Goal: Transaction & Acquisition: Purchase product/service

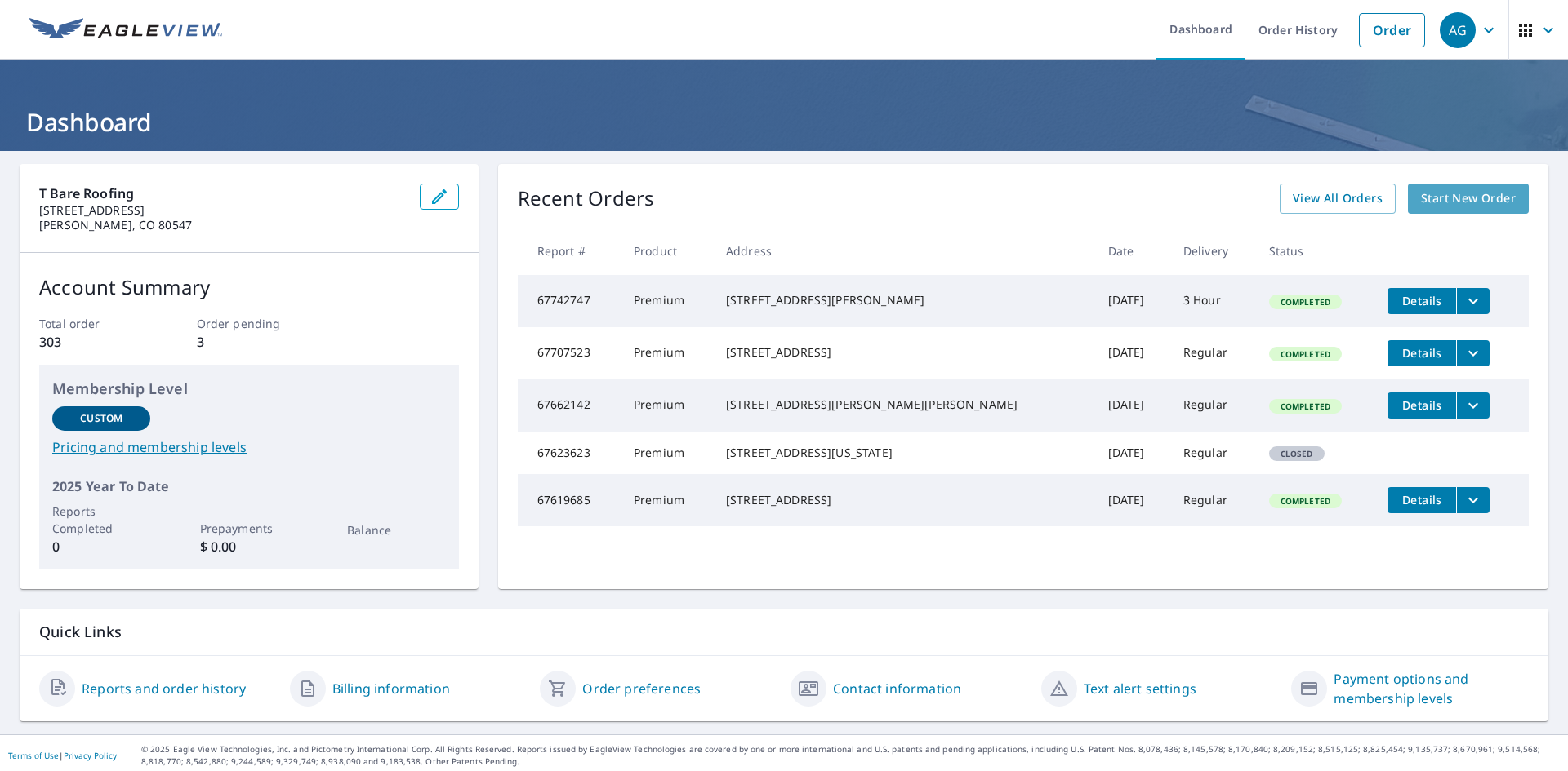
click at [1474, 198] on span "Start New Order" at bounding box center [1468, 198] width 95 height 21
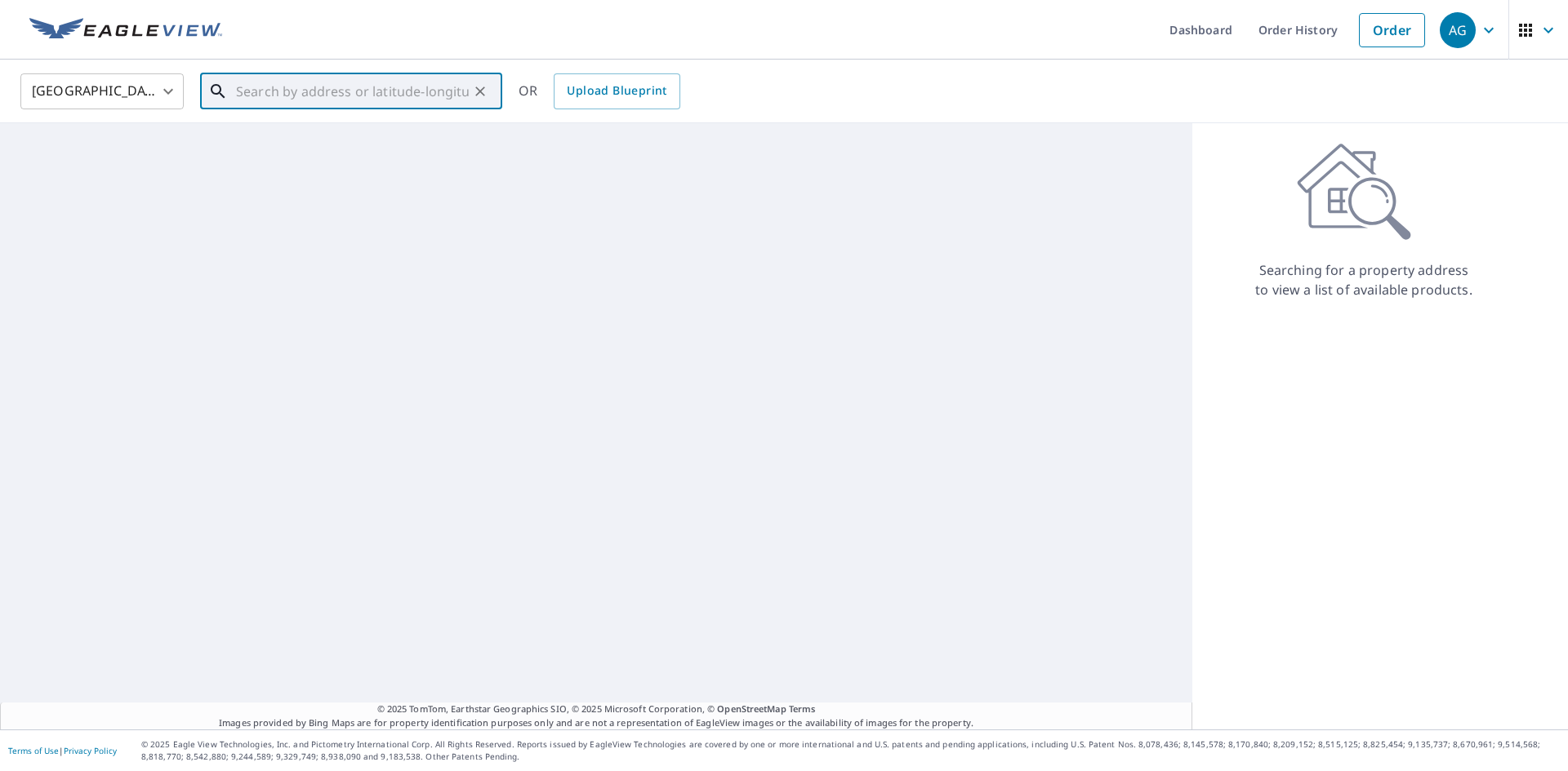
click at [370, 85] on input "text" at bounding box center [353, 91] width 233 height 45
paste input "[STREET_ADDRESS]"
click at [334, 138] on span "[STREET_ADDRESS]" at bounding box center [361, 139] width 257 height 20
type input "[STREET_ADDRESS]"
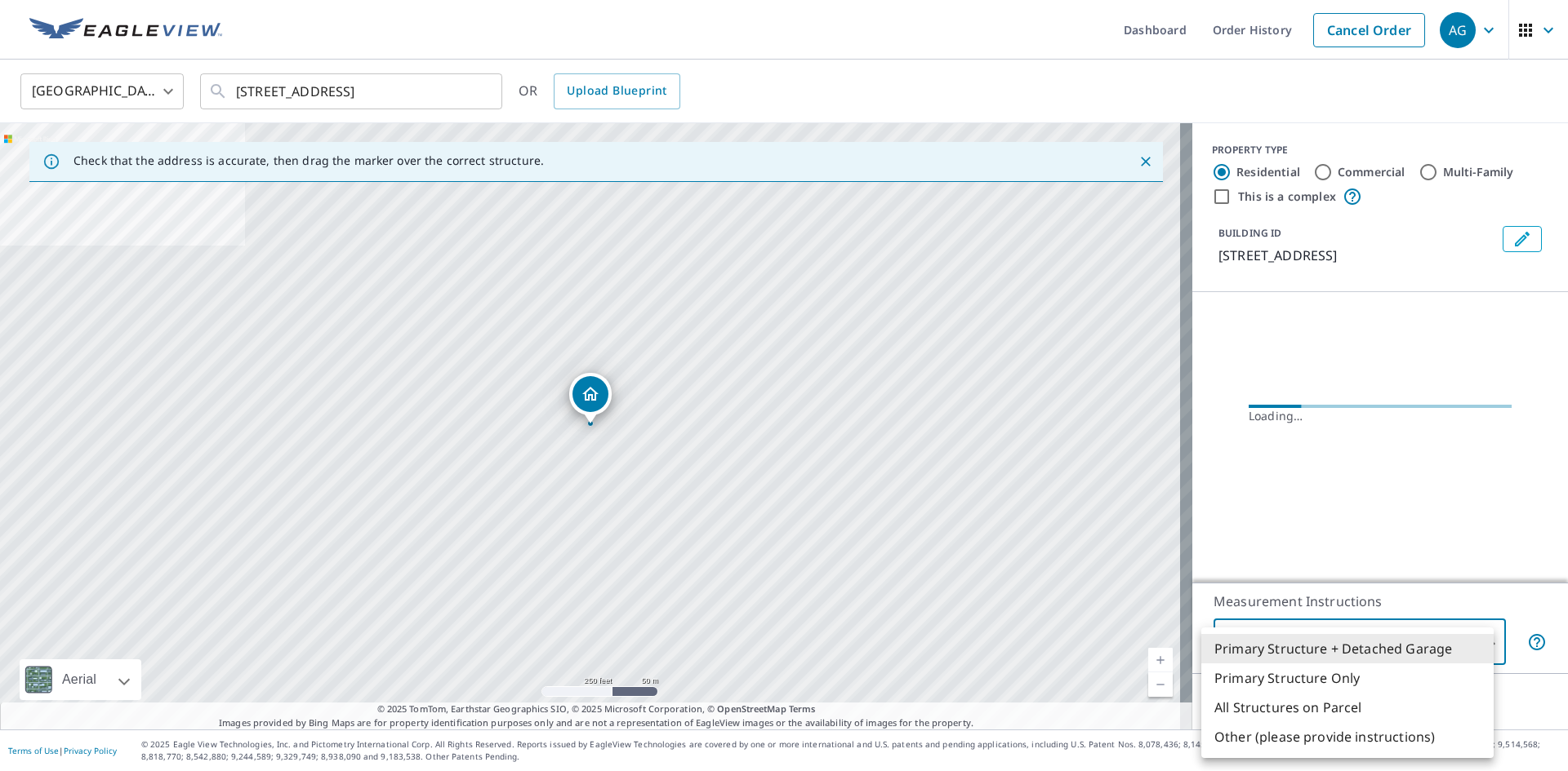
click at [1366, 649] on body "AG AG Dashboard Order History Cancel Order AG [GEOGRAPHIC_DATA] [GEOGRAPHIC_DAT…" at bounding box center [784, 385] width 1568 height 771
click at [1304, 723] on li "Other (please provide instructions)" at bounding box center [1347, 737] width 292 height 30
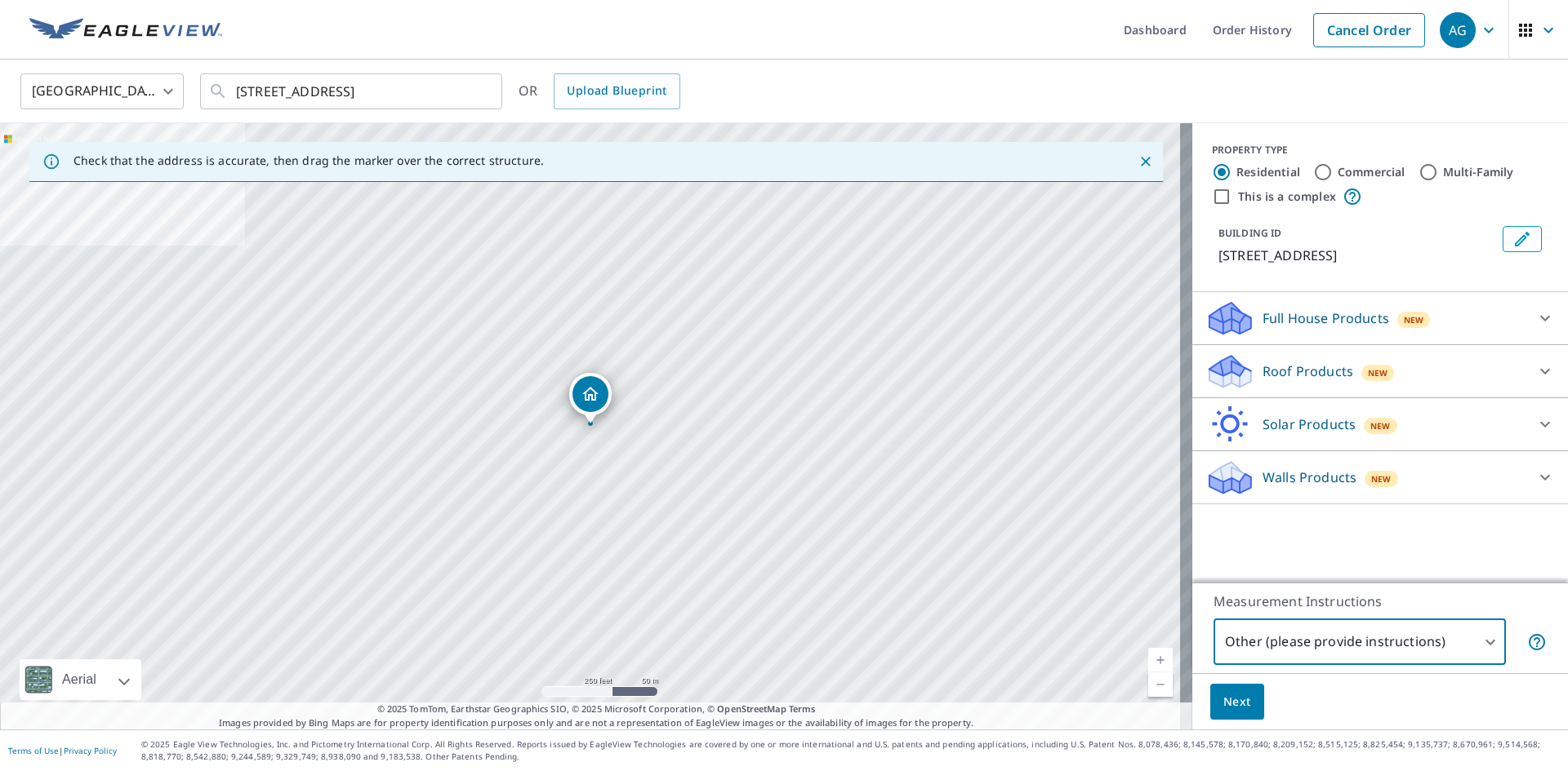
click at [1297, 644] on body "AG AG Dashboard Order History Cancel Order AG [GEOGRAPHIC_DATA] [GEOGRAPHIC_DAT…" at bounding box center [784, 385] width 1568 height 771
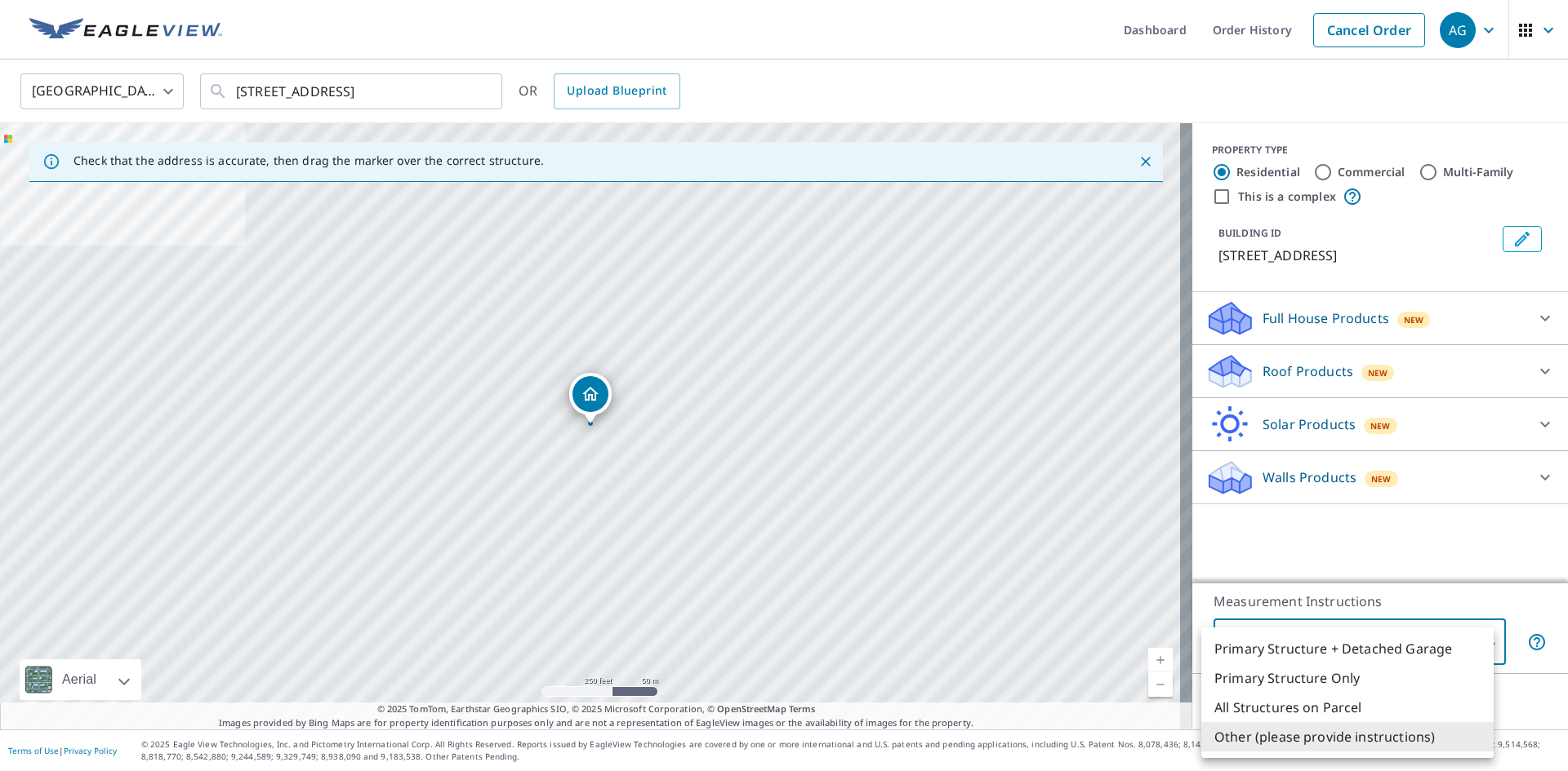
click at [1292, 706] on li "All Structures on Parcel" at bounding box center [1347, 708] width 292 height 30
type input "3"
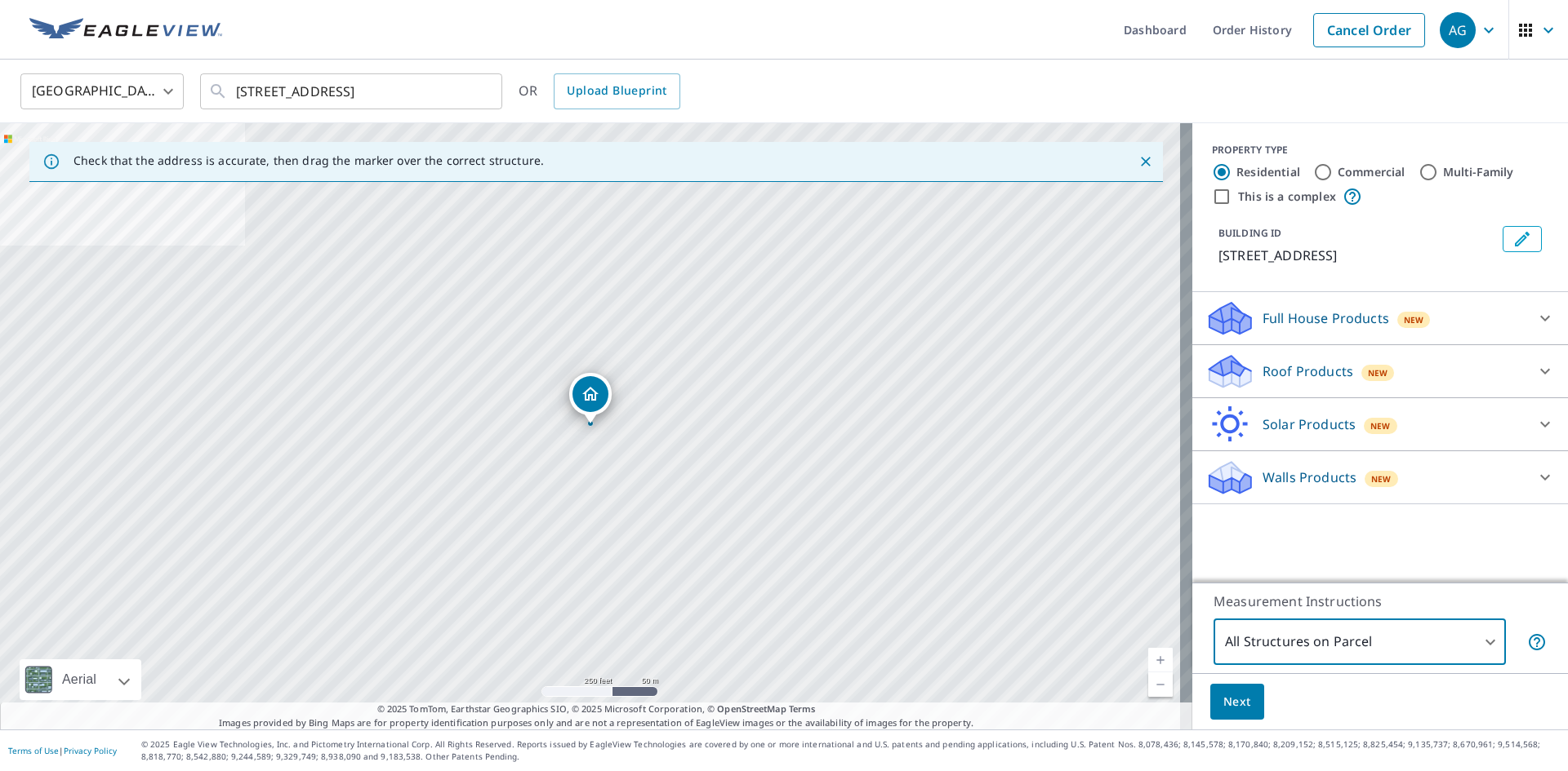
click at [1304, 373] on p "Roof Products" at bounding box center [1307, 371] width 91 height 20
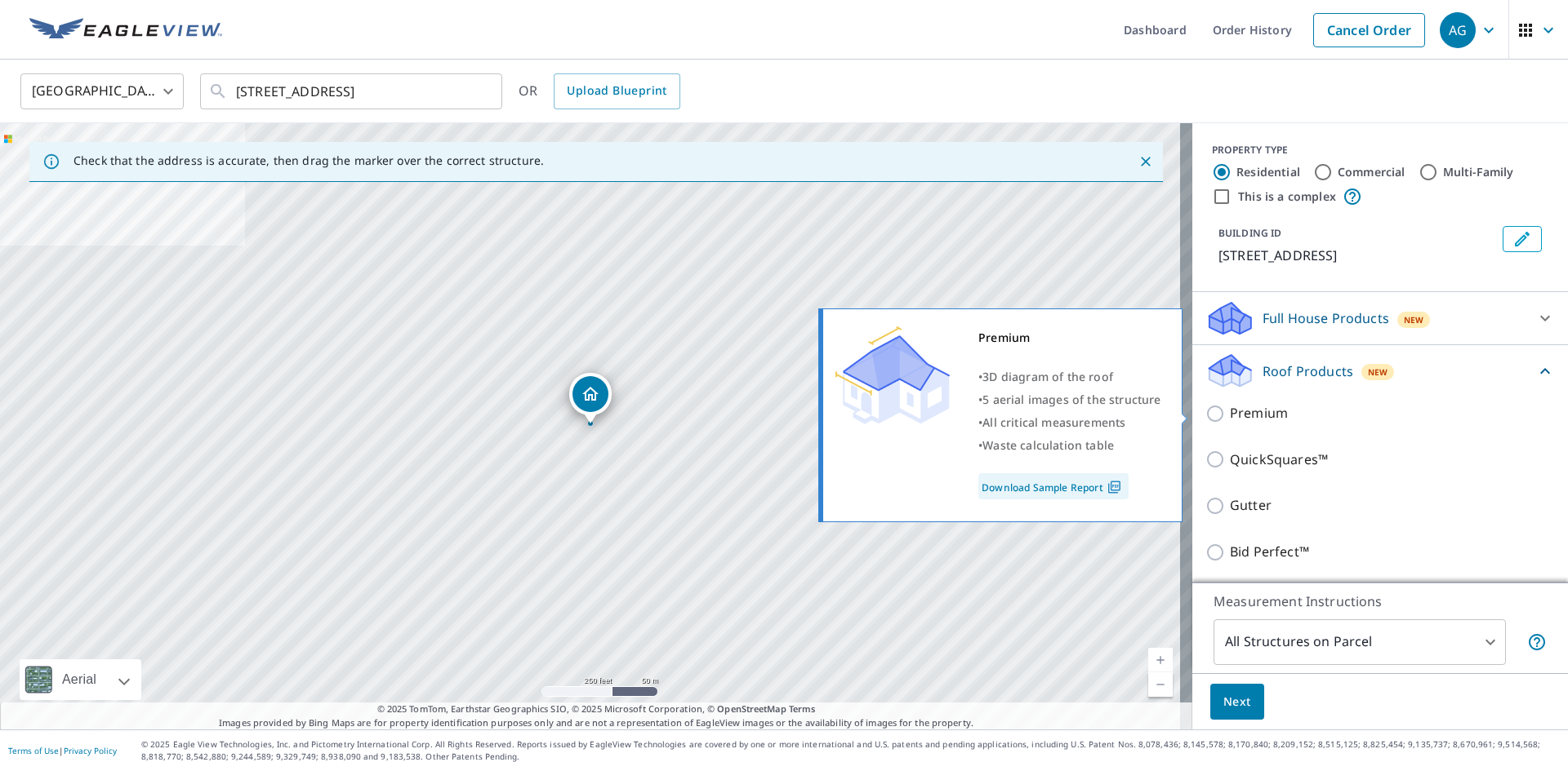
click at [1231, 415] on p "Premium" at bounding box center [1258, 413] width 58 height 21
click at [1229, 415] on input "Premium" at bounding box center [1216, 414] width 25 height 20
checkbox input "true"
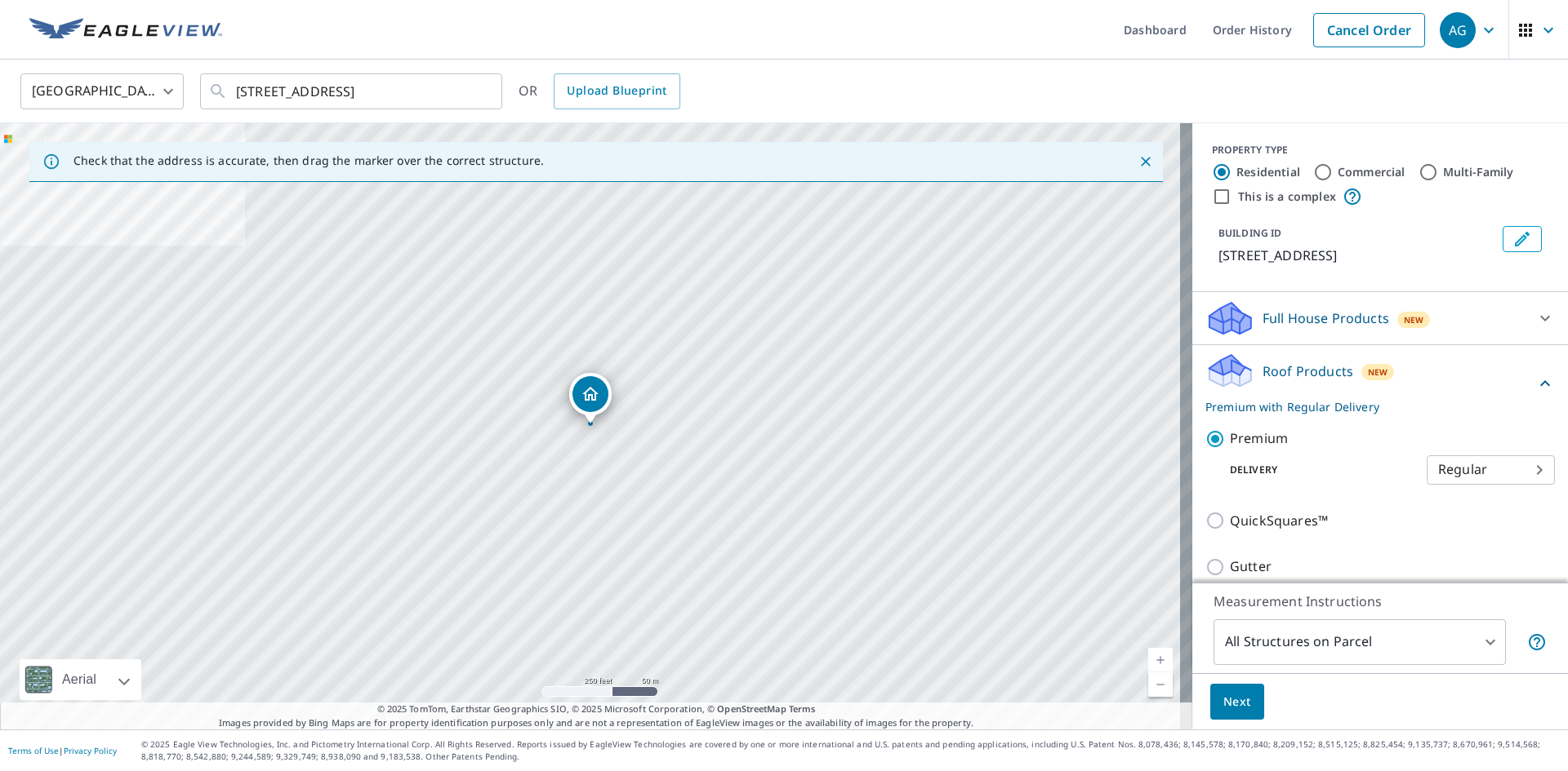
click at [1223, 706] on span "Next" at bounding box center [1237, 702] width 28 height 21
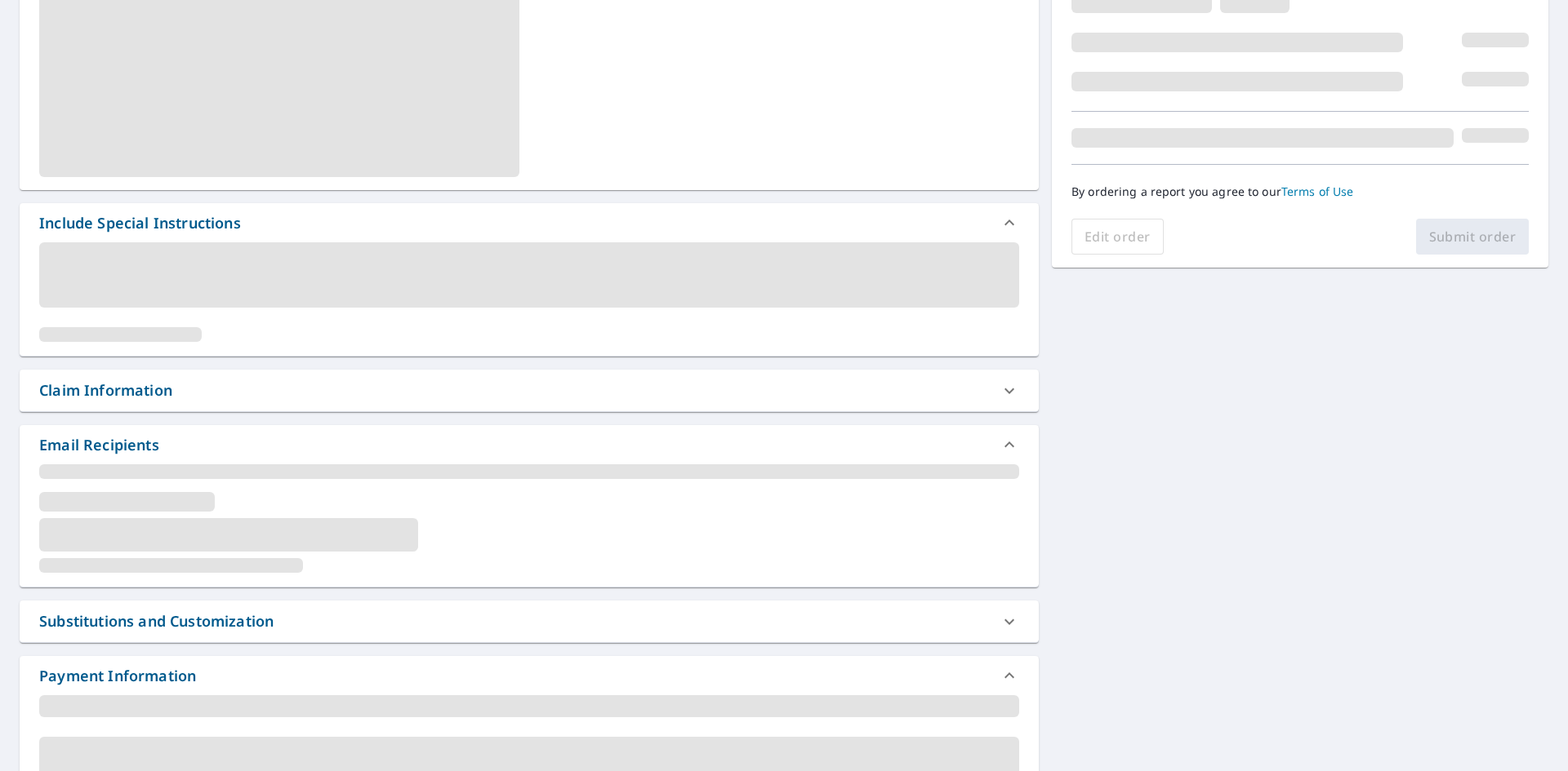
scroll to position [268, 0]
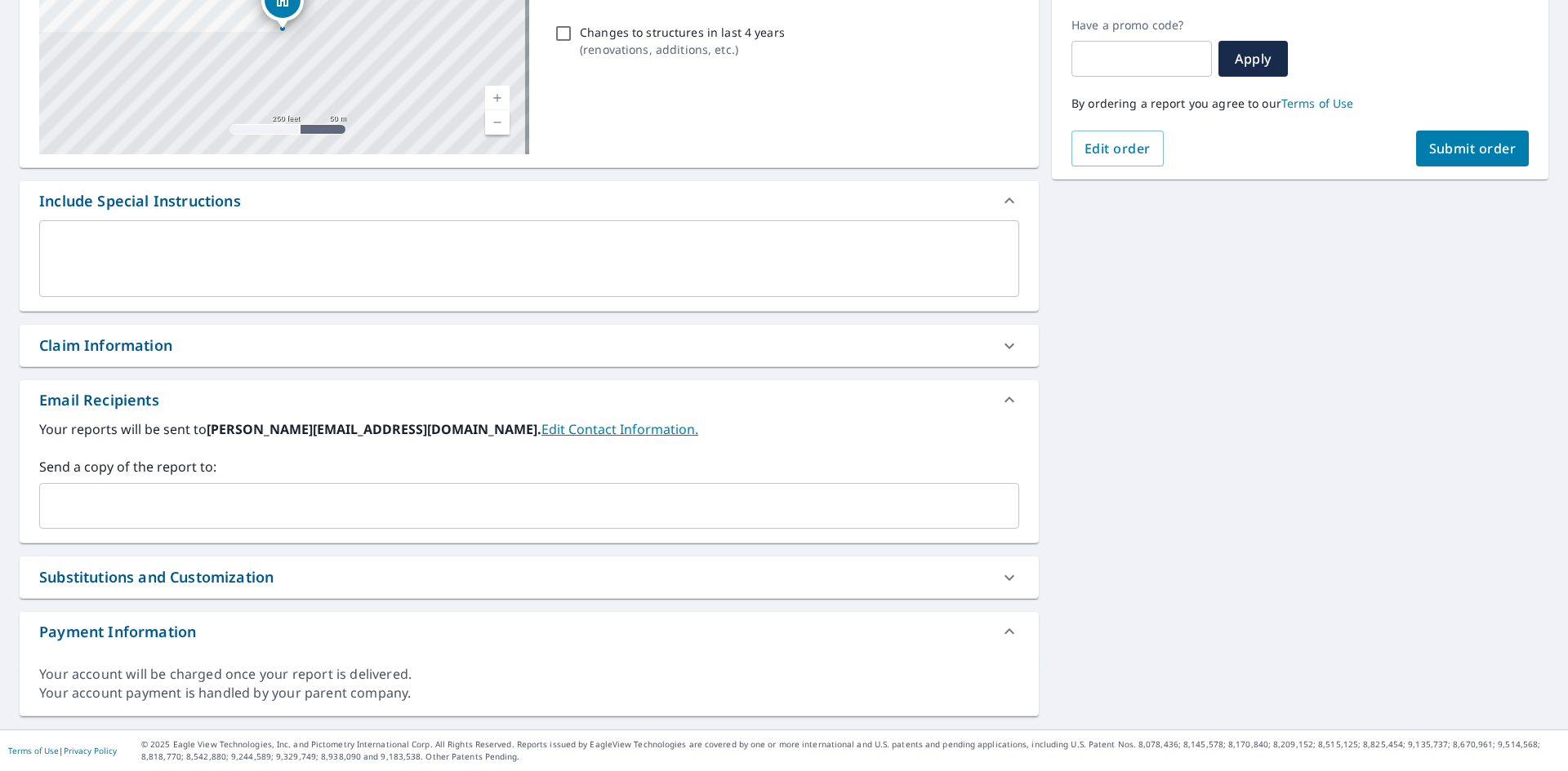
click at [165, 498] on input "text" at bounding box center [516, 505] width 941 height 31
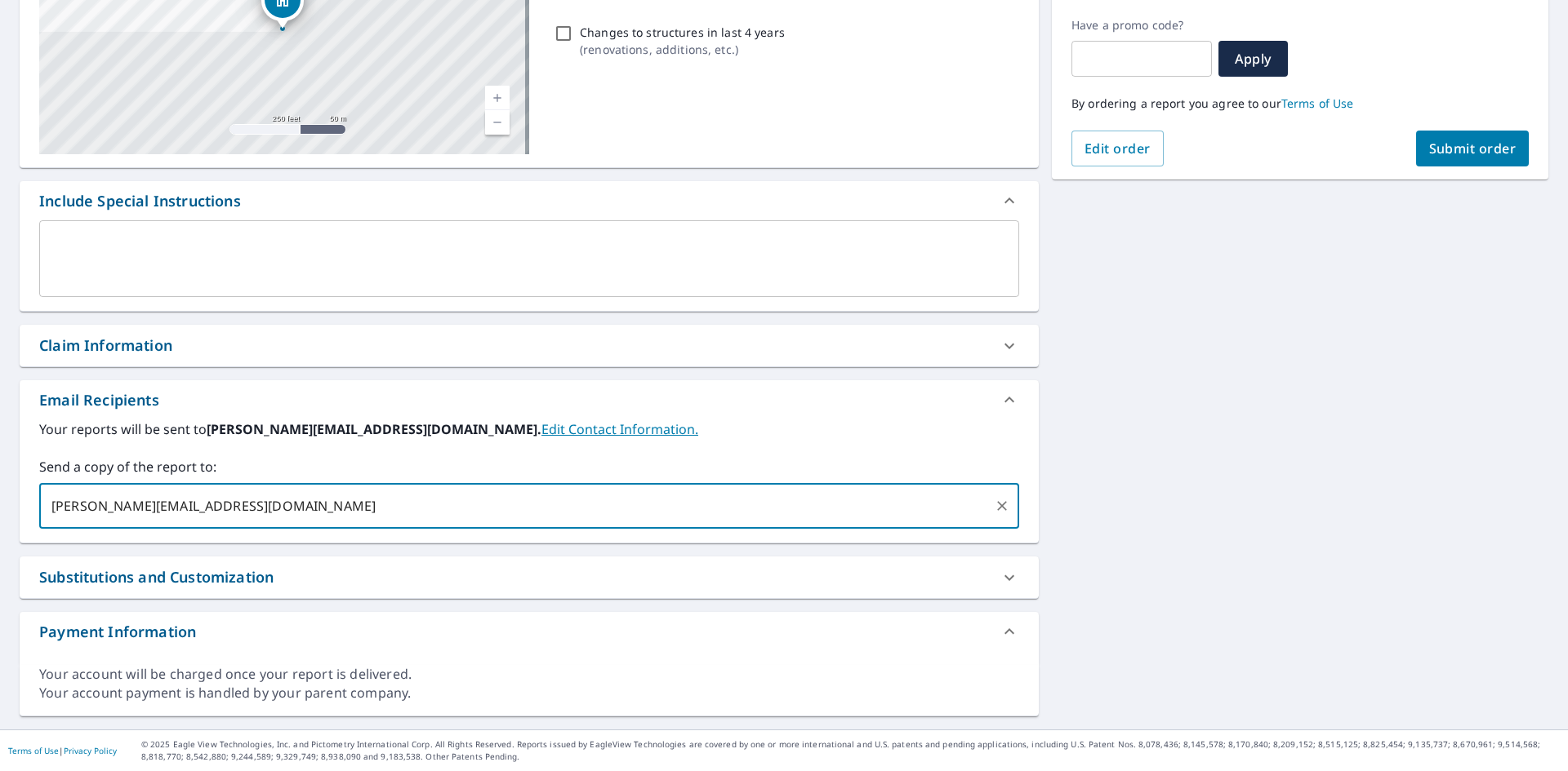
type input "[PERSON_NAME][EMAIL_ADDRESS][DOMAIN_NAME]"
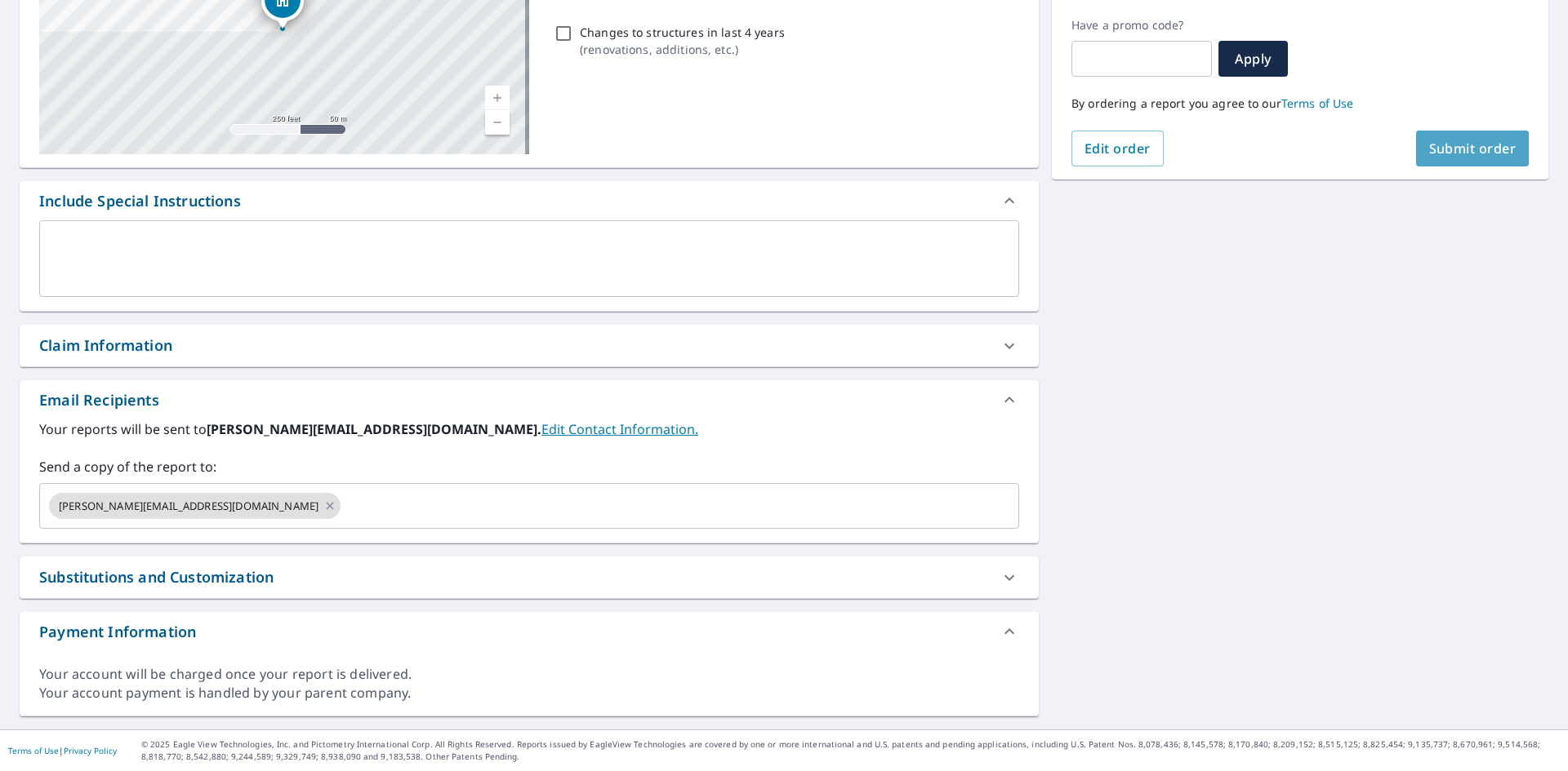
click at [1477, 166] on button "Submit order" at bounding box center [1472, 148] width 114 height 36
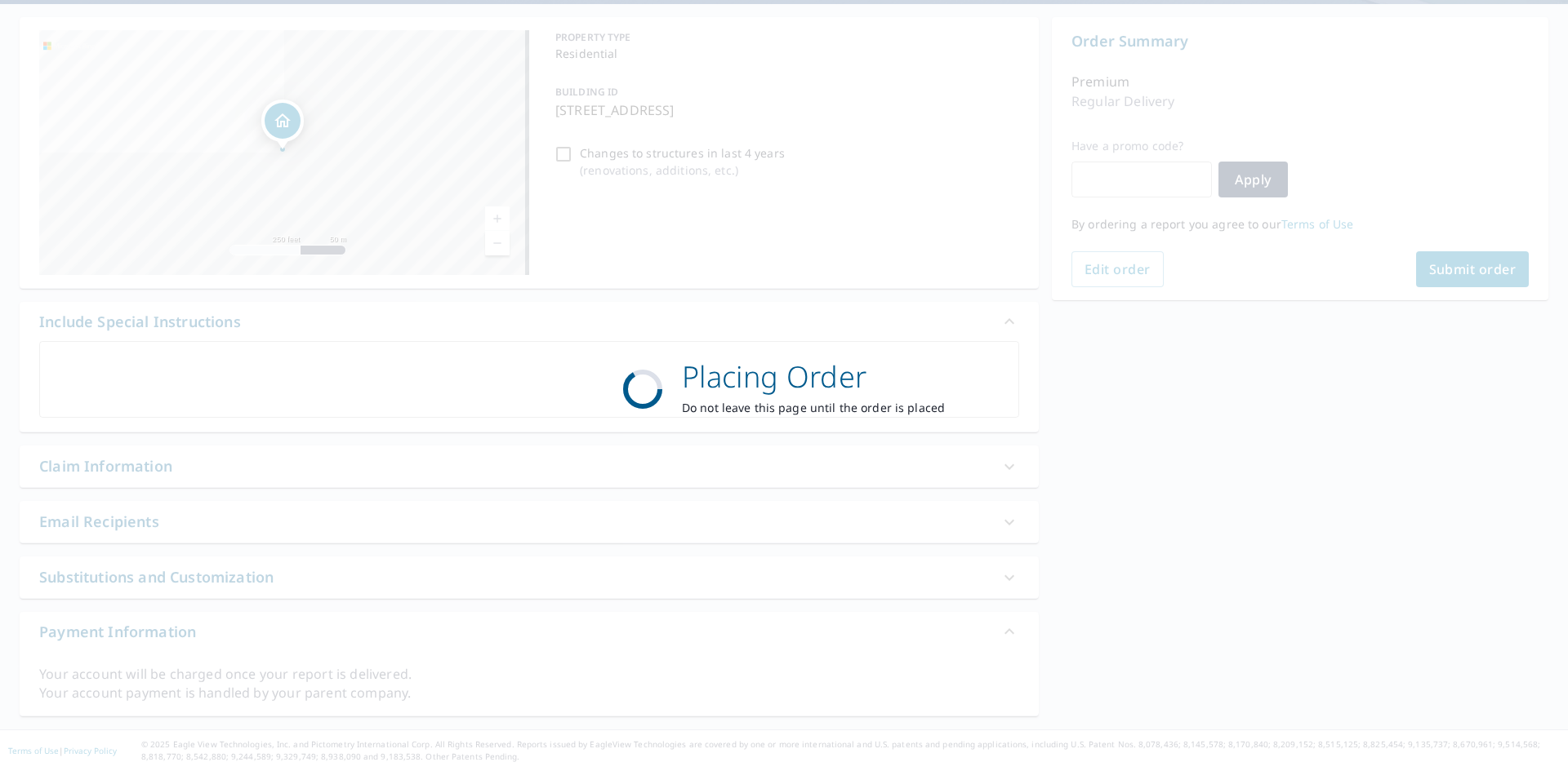
scroll to position [147, 0]
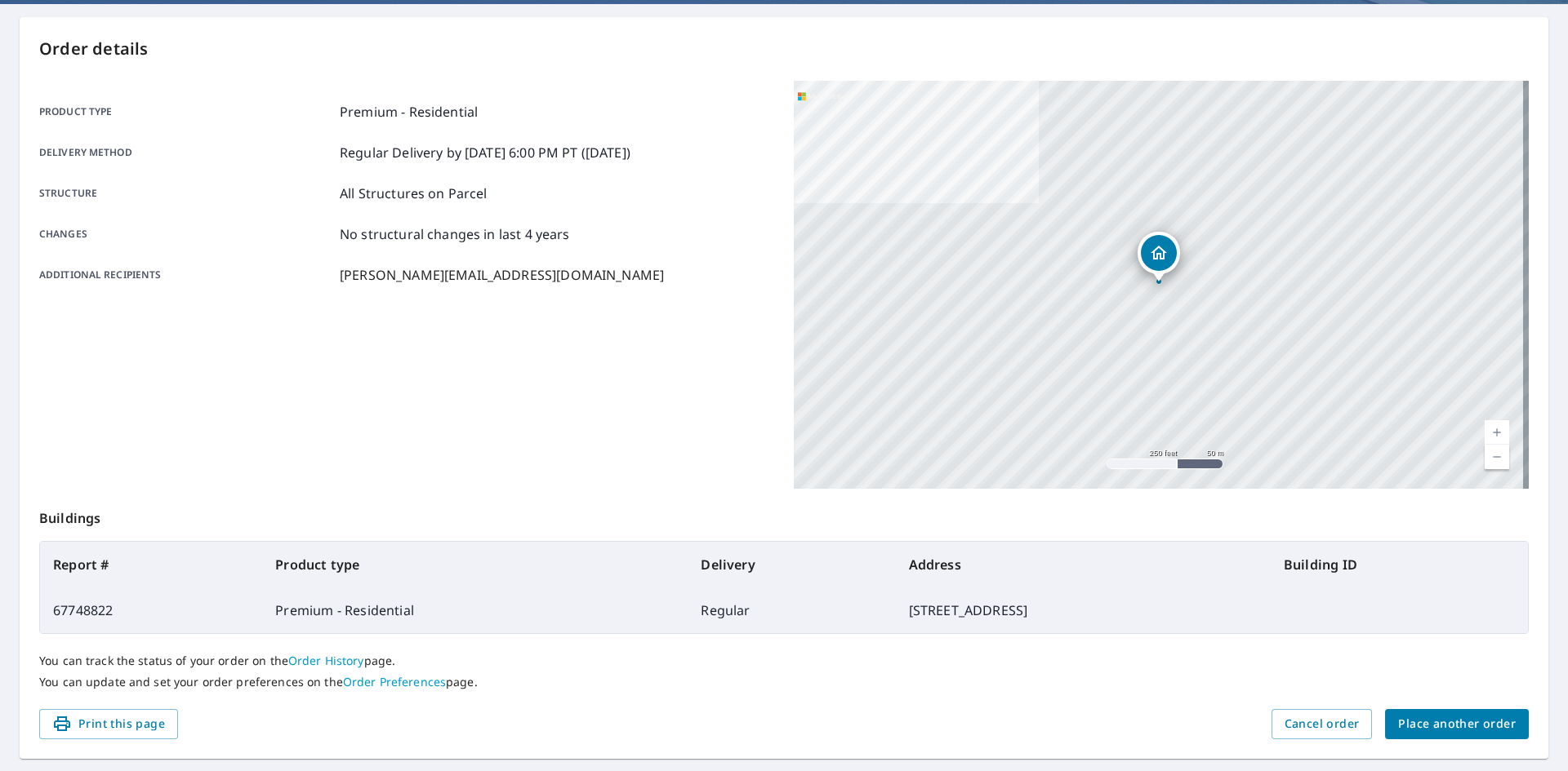
click at [1439, 607] on td at bounding box center [1399, 610] width 257 height 45
click at [1418, 549] on th "Building ID" at bounding box center [1399, 565] width 257 height 45
drag, startPoint x: 1418, startPoint y: 574, endPoint x: 603, endPoint y: 555, distance: 815.2
click at [603, 555] on tr "Report # Product type Delivery Address Building ID" at bounding box center [784, 565] width 1488 height 45
click at [974, 629] on td "[STREET_ADDRESS]" at bounding box center [1083, 610] width 375 height 45
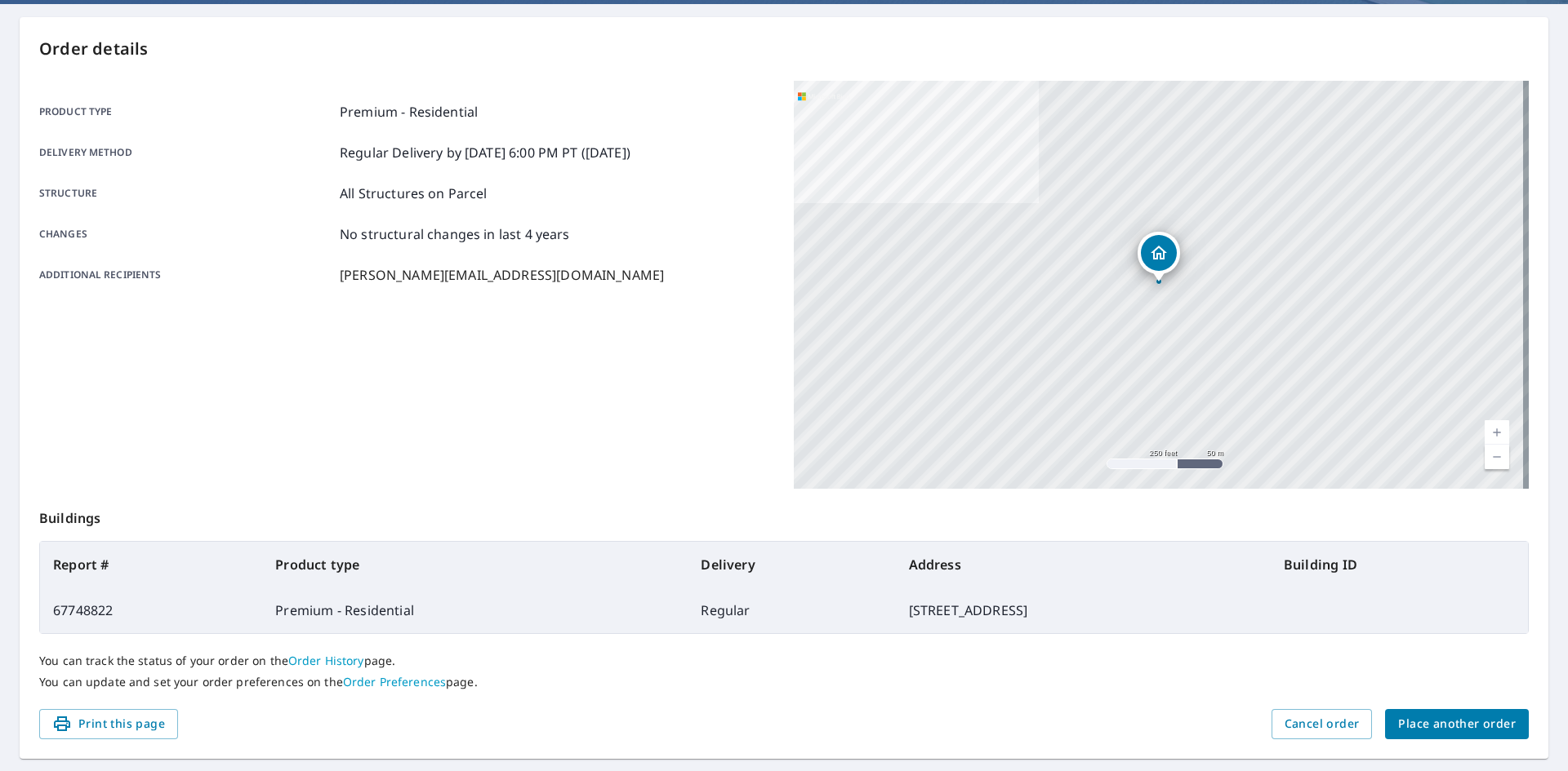
click at [1426, 724] on span "Place another order" at bounding box center [1456, 725] width 118 height 21
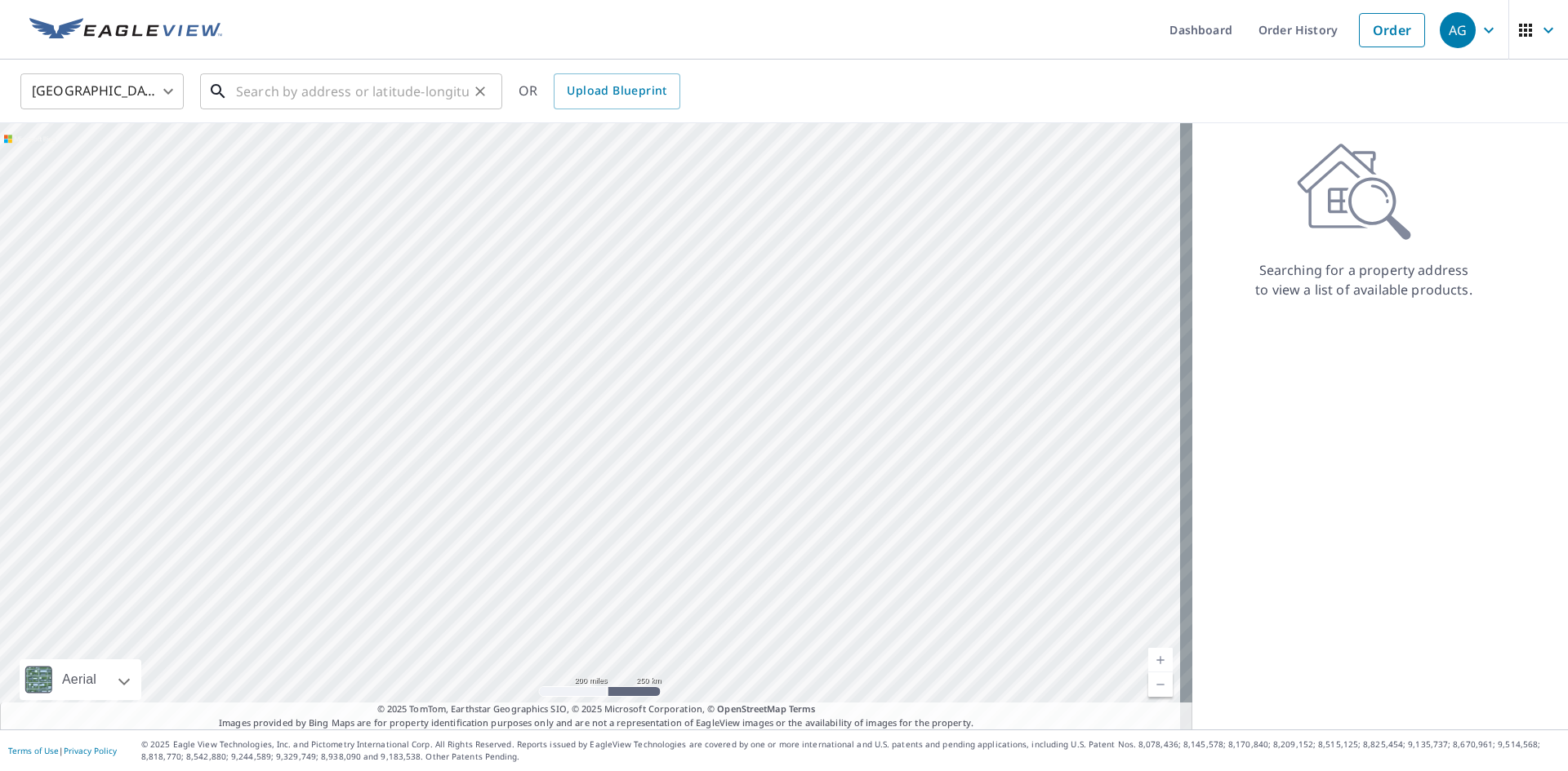
click at [327, 90] on input "text" at bounding box center [353, 91] width 233 height 45
paste input "[STREET_ADDRESS][PERSON_NAME]"
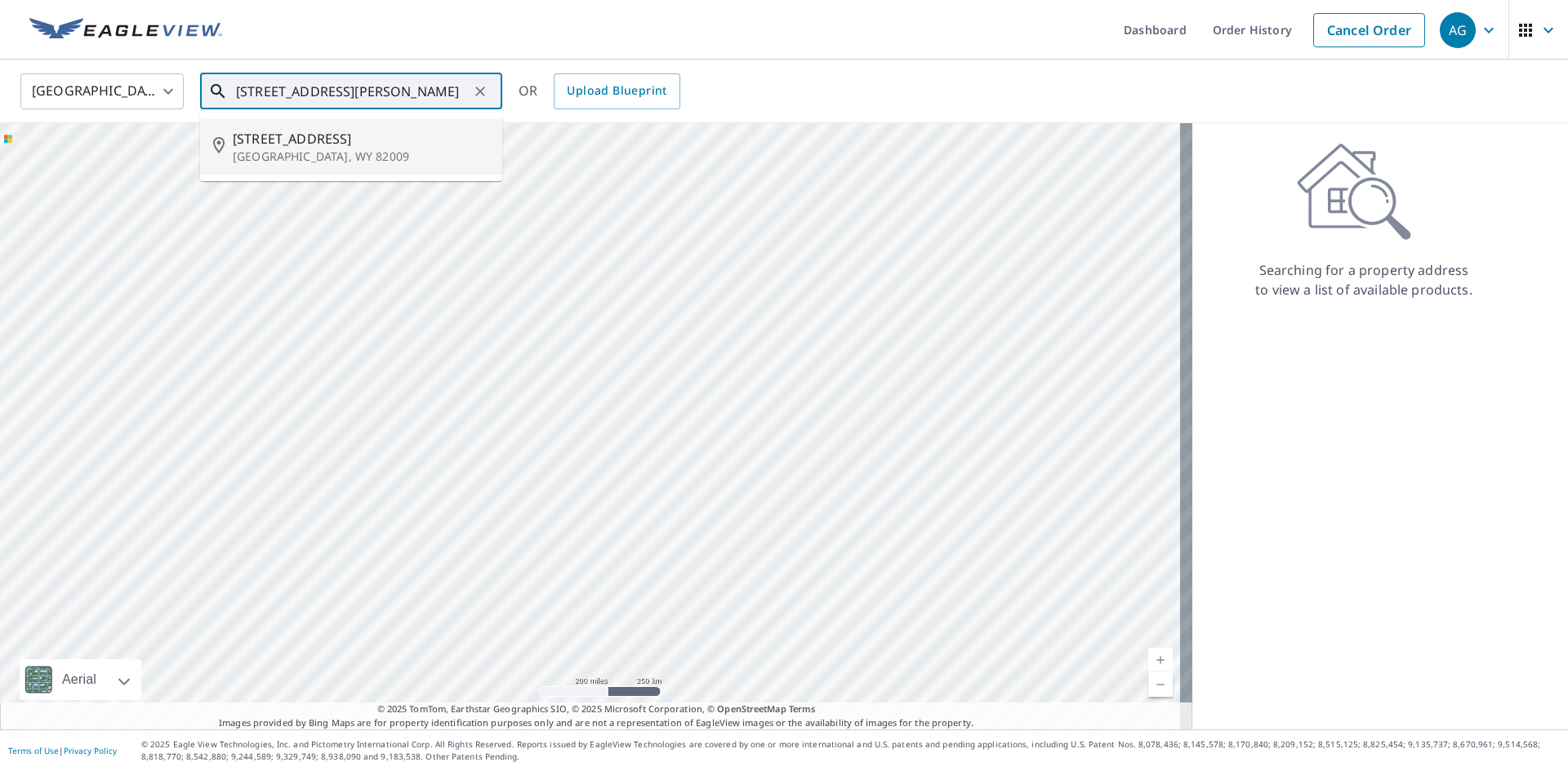
click at [316, 141] on span "[STREET_ADDRESS]" at bounding box center [361, 139] width 257 height 20
type input "[STREET_ADDRESS][PERSON_NAME]"
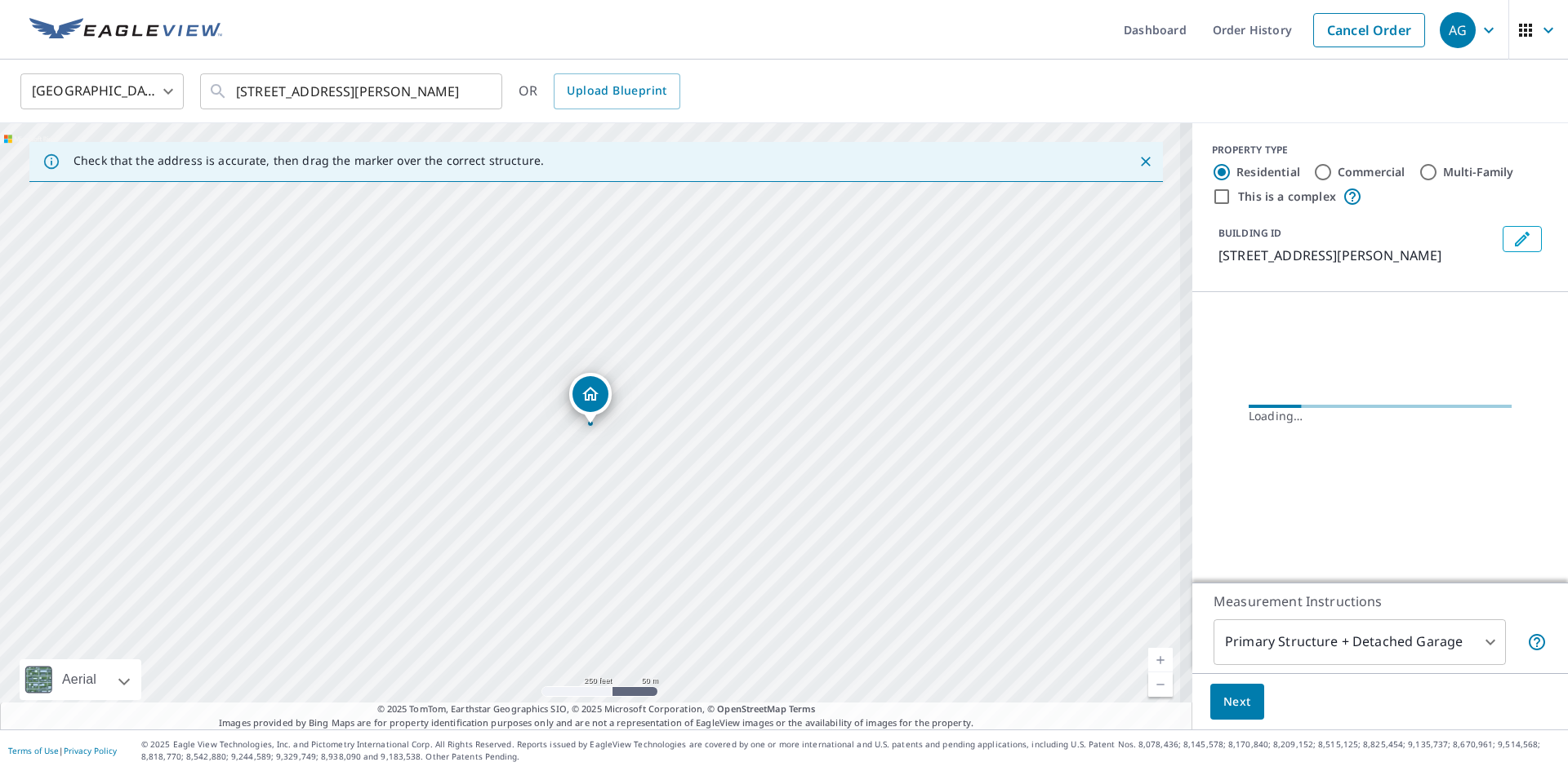
scroll to position [0, 0]
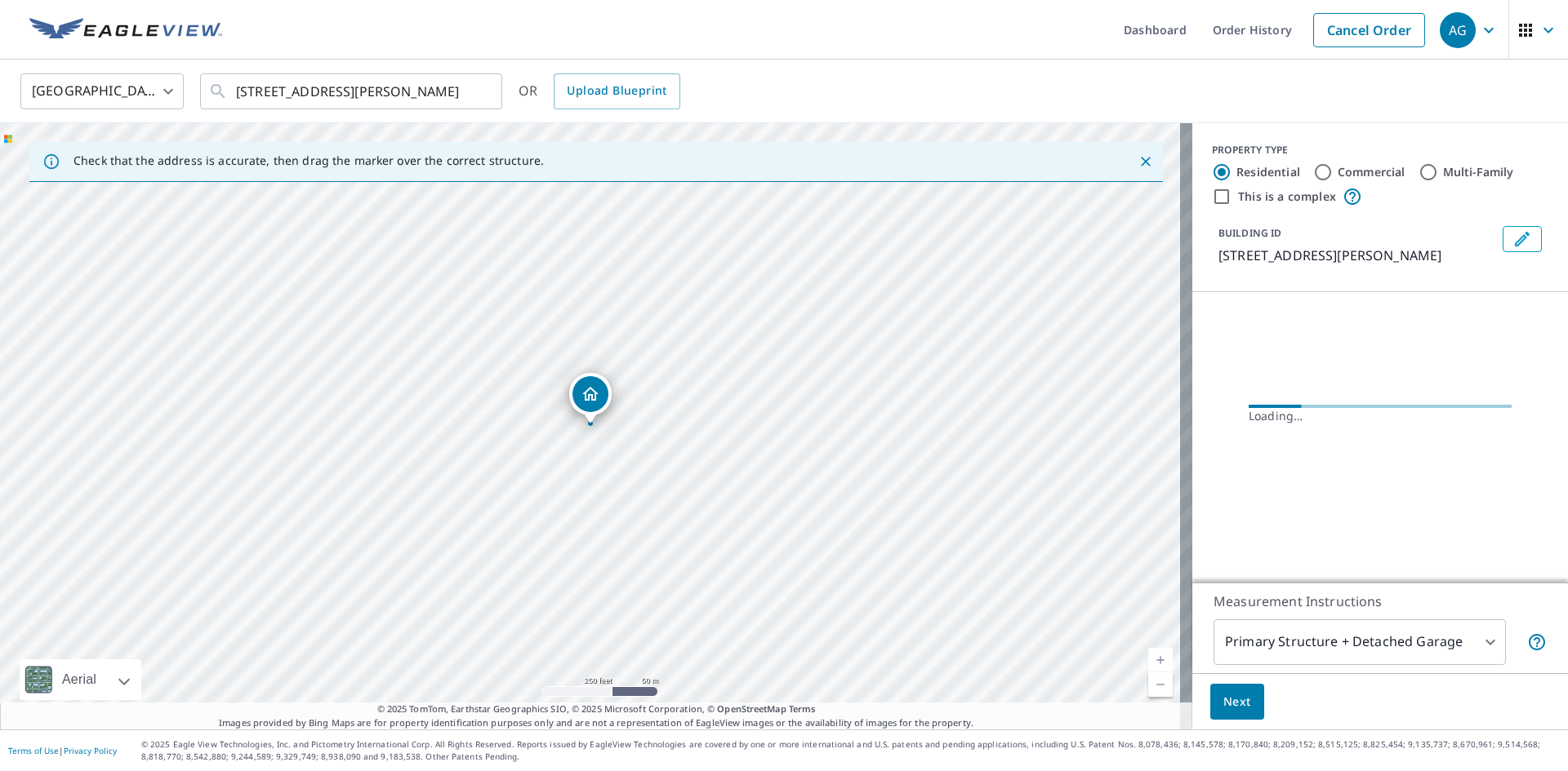
click at [1341, 650] on body "AG AG Dashboard Order History Cancel Order AG [GEOGRAPHIC_DATA] [GEOGRAPHIC_DAT…" at bounding box center [784, 385] width 1568 height 771
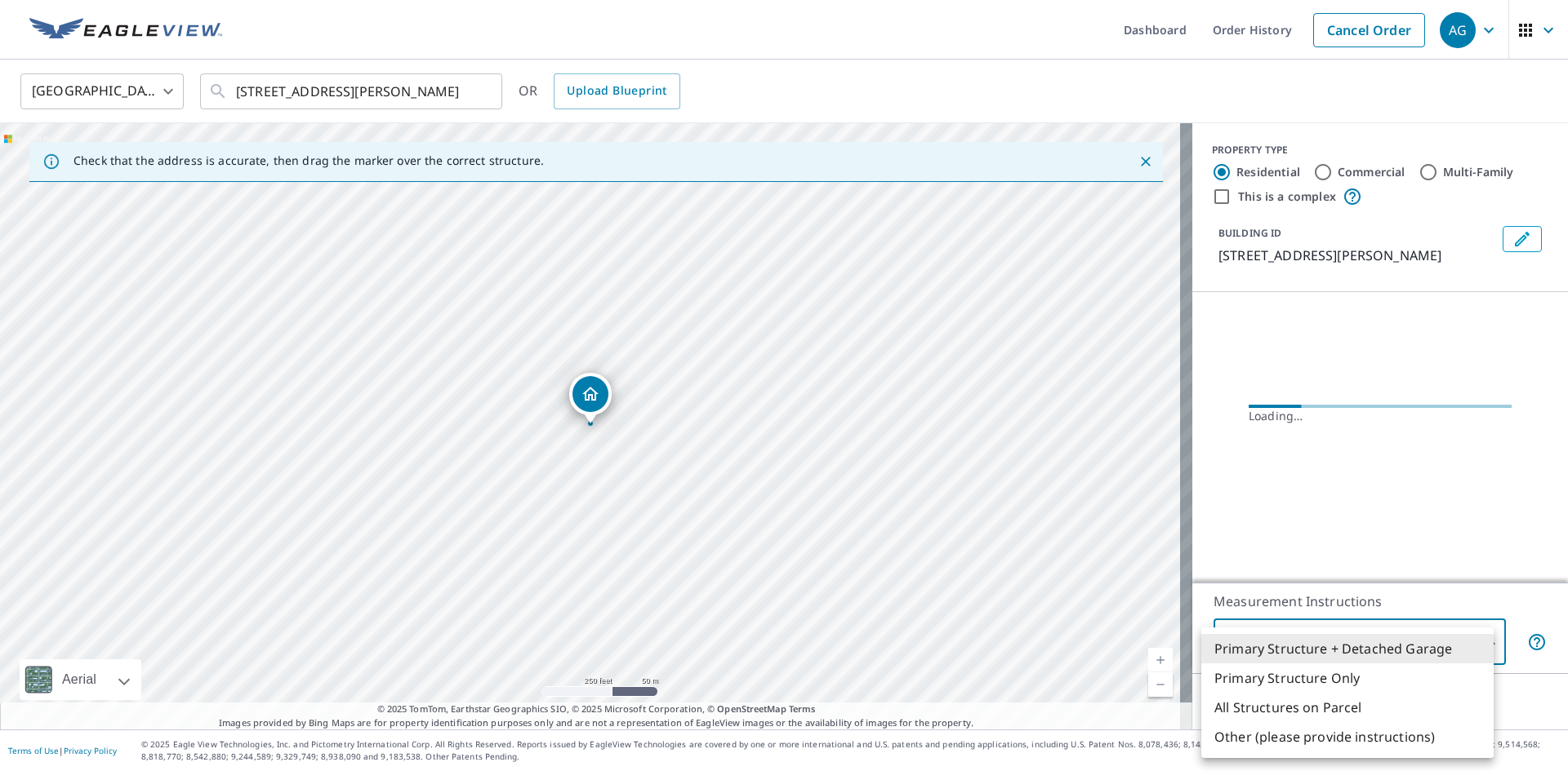
click at [1313, 700] on li "All Structures on Parcel" at bounding box center [1347, 708] width 292 height 30
type input "3"
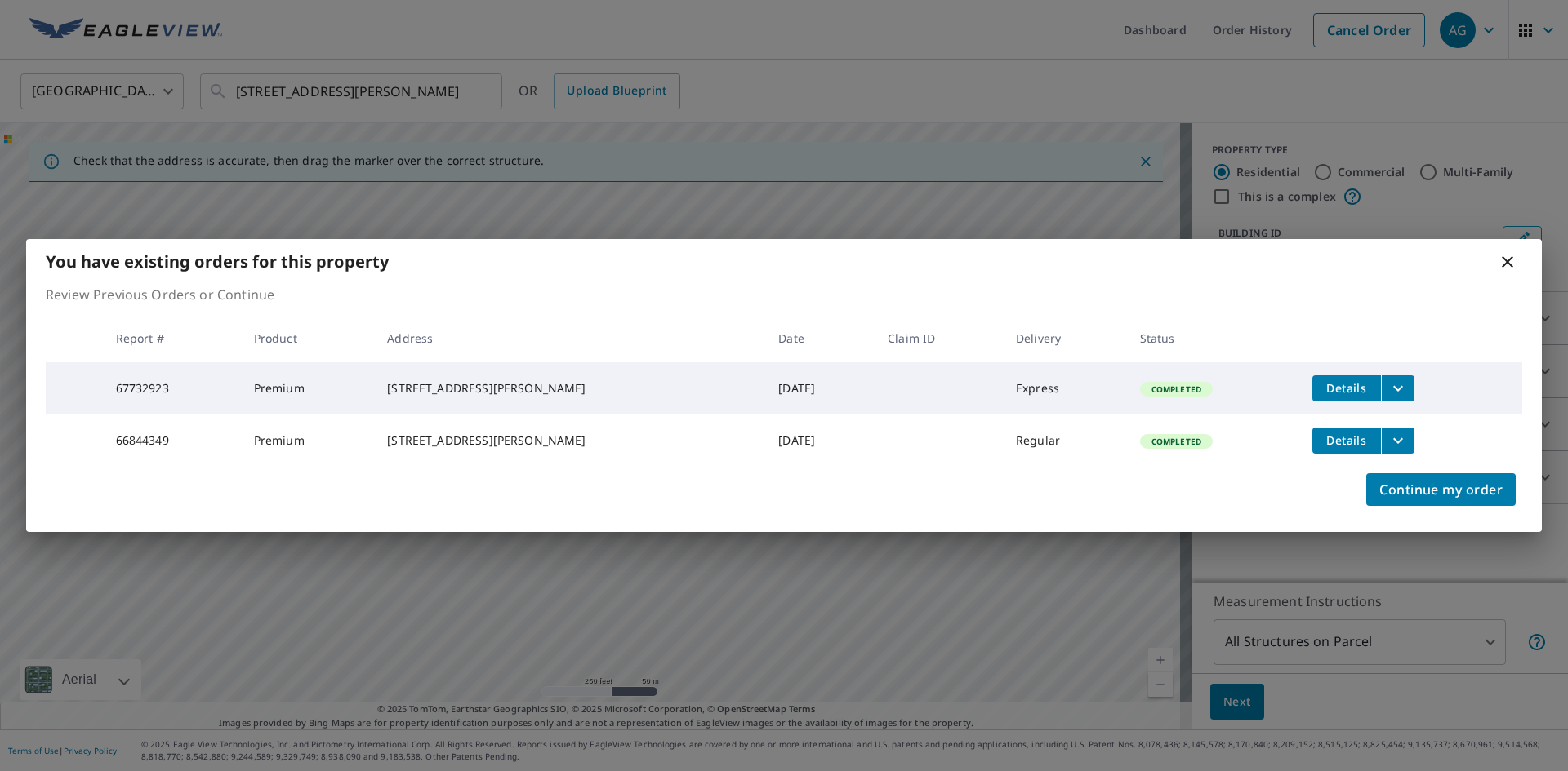
click at [1504, 257] on icon at bounding box center [1508, 263] width 20 height 20
